Goal: Information Seeking & Learning: Learn about a topic

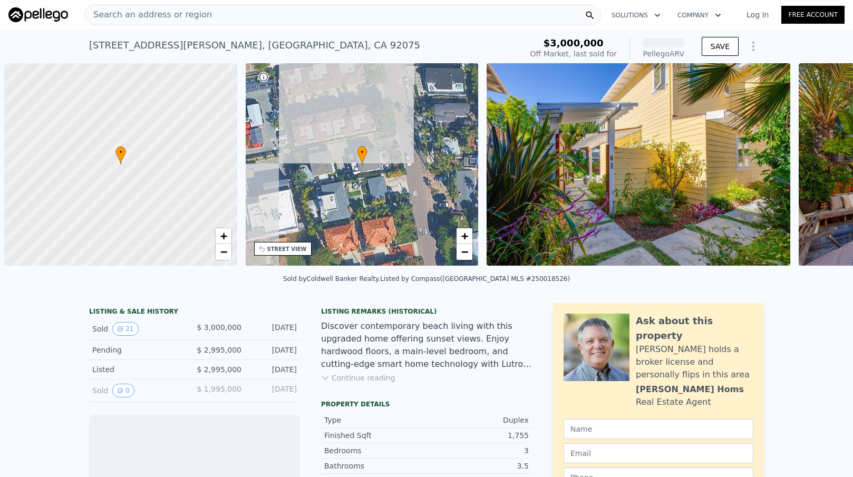
scroll to position [0, 4]
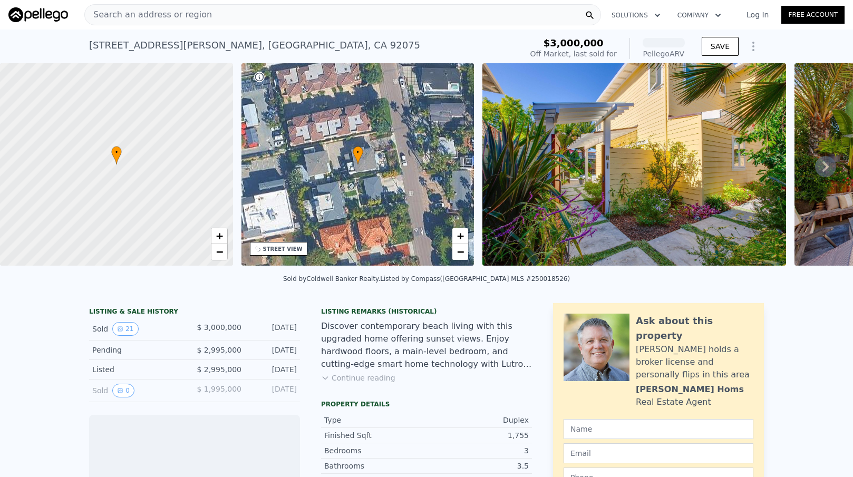
click at [238, 20] on div "Search an address or region" at bounding box center [342, 14] width 517 height 21
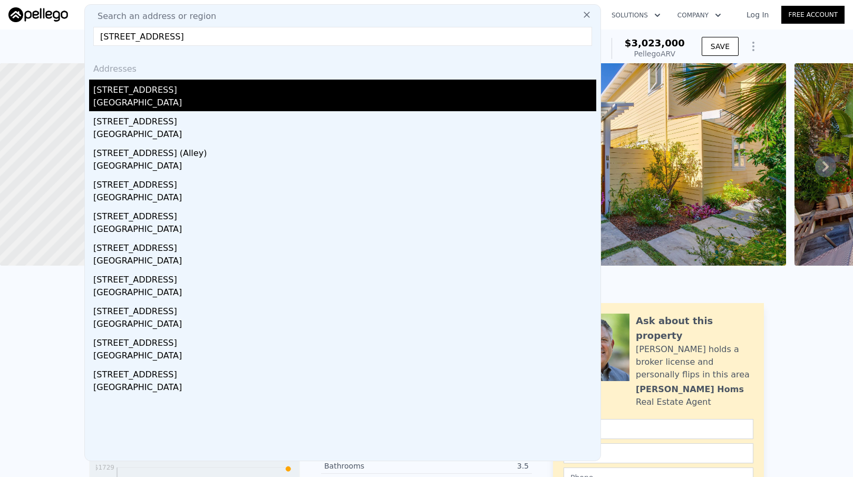
type input "[STREET_ADDRESS]"
click at [163, 99] on div "[GEOGRAPHIC_DATA]" at bounding box center [344, 104] width 503 height 15
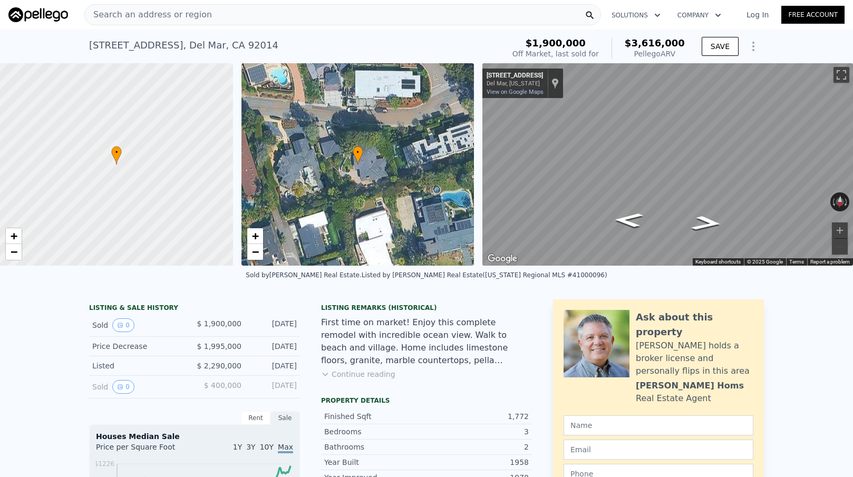
click at [369, 380] on div "Listing Remarks (Historical) First time on market! Enjoy this complete remodel …" at bounding box center [426, 348] width 211 height 89
click at [369, 377] on button "Continue reading" at bounding box center [358, 374] width 74 height 11
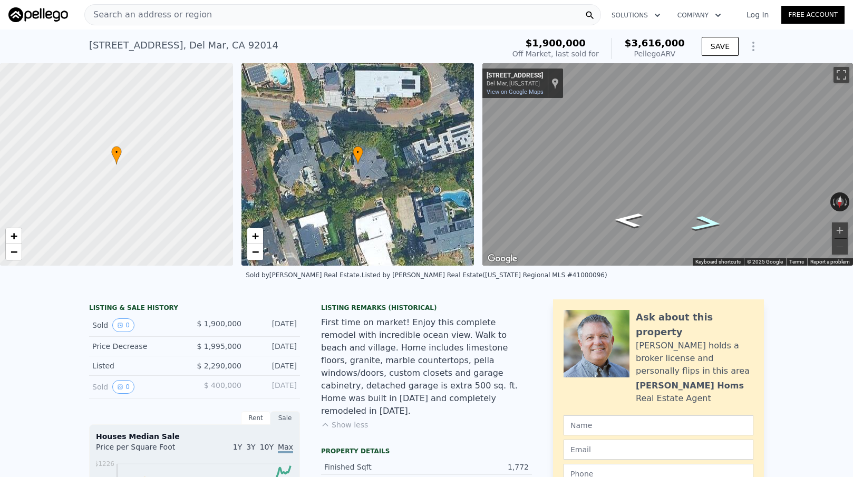
click at [708, 220] on icon "Go West, 11th St" at bounding box center [707, 224] width 57 height 22
click at [708, 220] on icon "Go West, 11th St" at bounding box center [706, 224] width 57 height 22
click at [708, 220] on icon "Go West, 11th St" at bounding box center [707, 224] width 58 height 23
click at [708, 220] on icon "Go West, 11th St" at bounding box center [706, 224] width 59 height 23
click at [128, 201] on div at bounding box center [117, 164] width 280 height 243
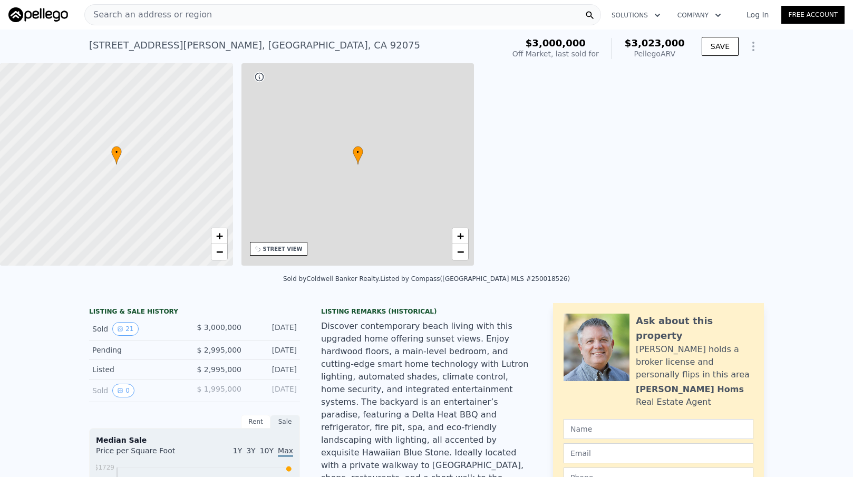
type input "$ 3,023,000"
type input "3"
type input "1"
type input "1513"
type input "2257"
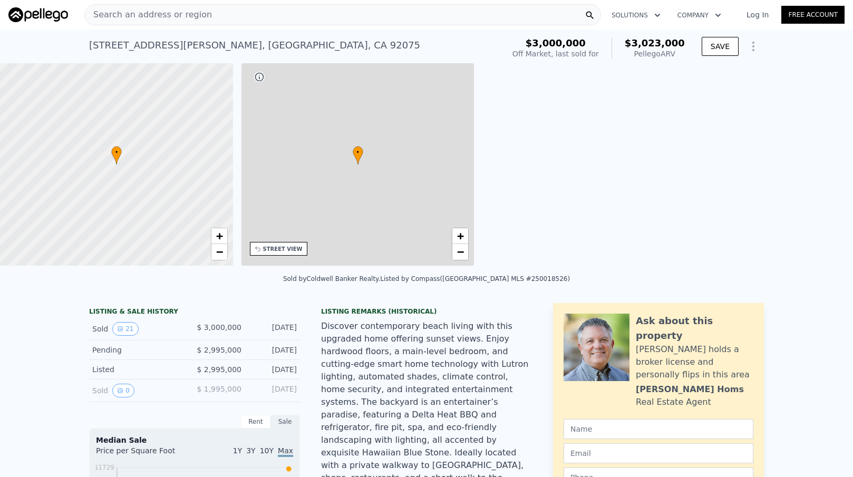
type input "196020000"
type input "-$ 414,339"
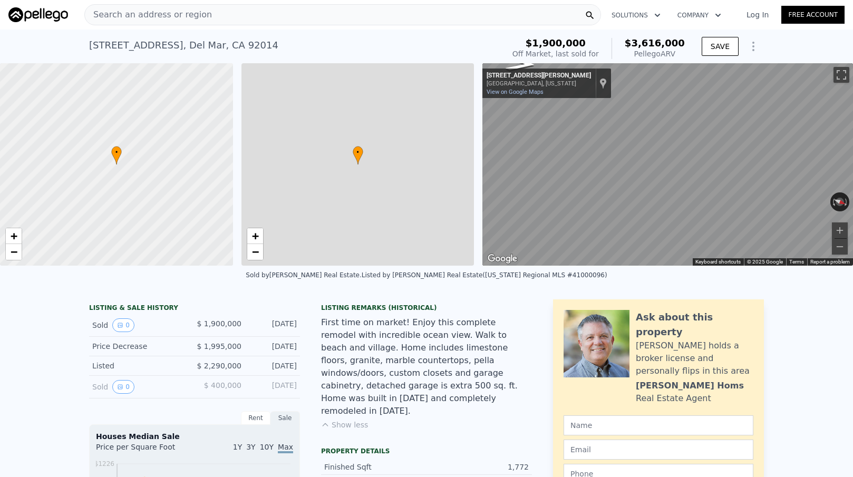
type input "$ 3,616,000"
type input "2"
type input "1272"
type input "2437"
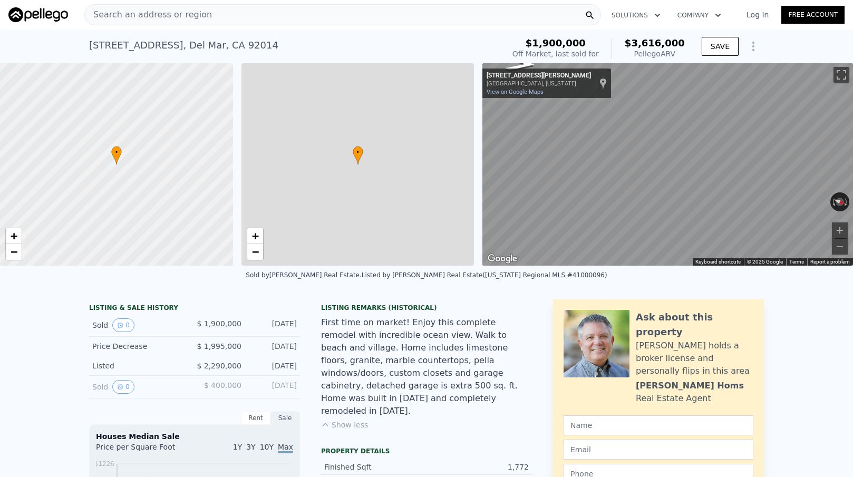
type input "6534"
type input "17859.6"
type input "$ 1,334,233"
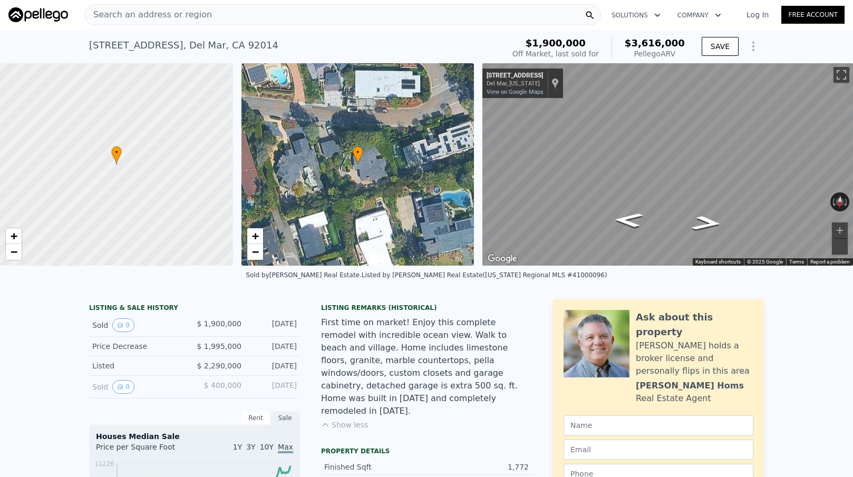
click at [216, 43] on div "[STREET_ADDRESS]" at bounding box center [183, 45] width 189 height 15
drag, startPoint x: 216, startPoint y: 43, endPoint x: 100, endPoint y: 41, distance: 116.1
click at [100, 41] on div "[STREET_ADDRESS]" at bounding box center [183, 45] width 189 height 15
copy div "[STREET_ADDRESS]"
